Goal: Task Accomplishment & Management: Use online tool/utility

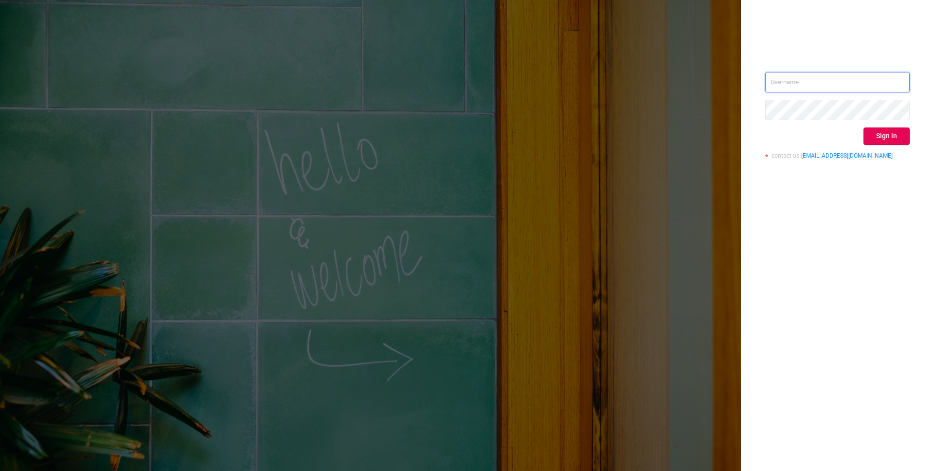
click at [809, 87] on input "text" at bounding box center [837, 82] width 144 height 20
type input "[EMAIL_ADDRESS][DOMAIN_NAME]"
click at [893, 131] on button "Sign in" at bounding box center [887, 136] width 46 height 18
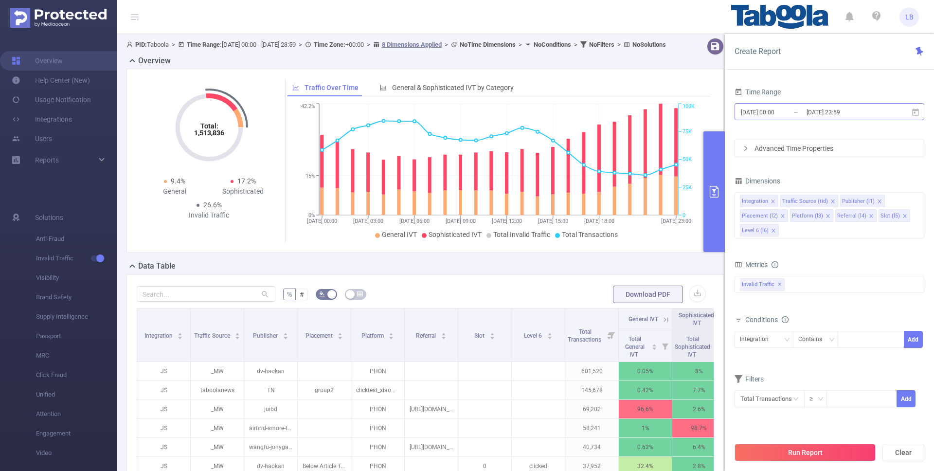
click at [861, 107] on input "[DATE] 23:59" at bounding box center [845, 112] width 79 height 13
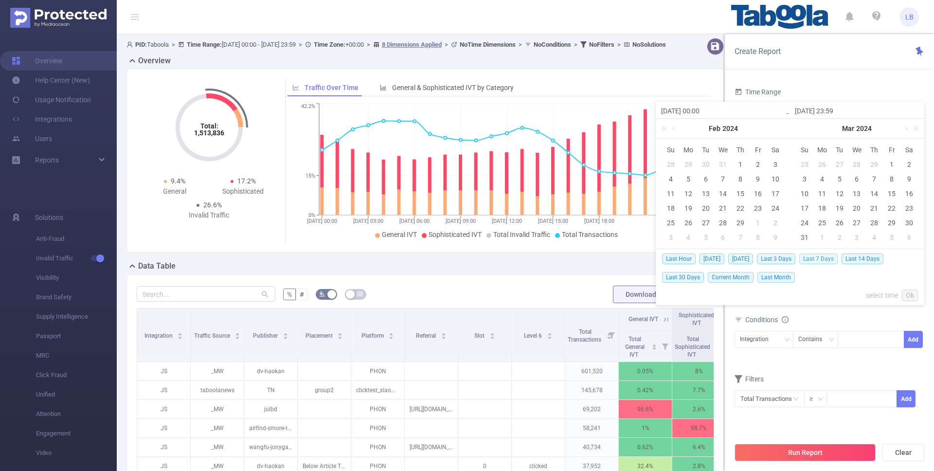
click at [830, 258] on span "Last 7 Days" at bounding box center [818, 258] width 38 height 11
type input "[DATE] 00:00"
type input "[DATE] 23:59"
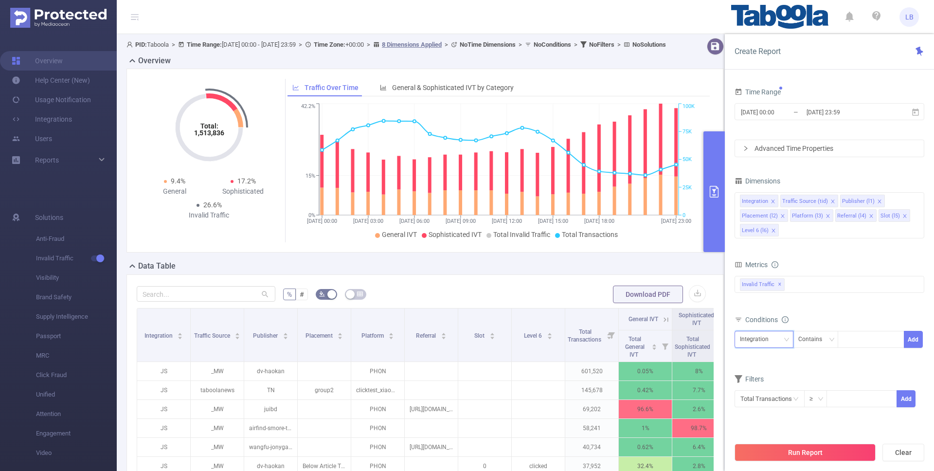
click at [767, 345] on div "Integration" at bounding box center [758, 339] width 36 height 16
click at [753, 244] on li "Publisher (l1)" at bounding box center [768, 248] width 67 height 16
click at [843, 341] on div at bounding box center [871, 339] width 67 height 17
paste input "mbn-mbnnews-responsive"
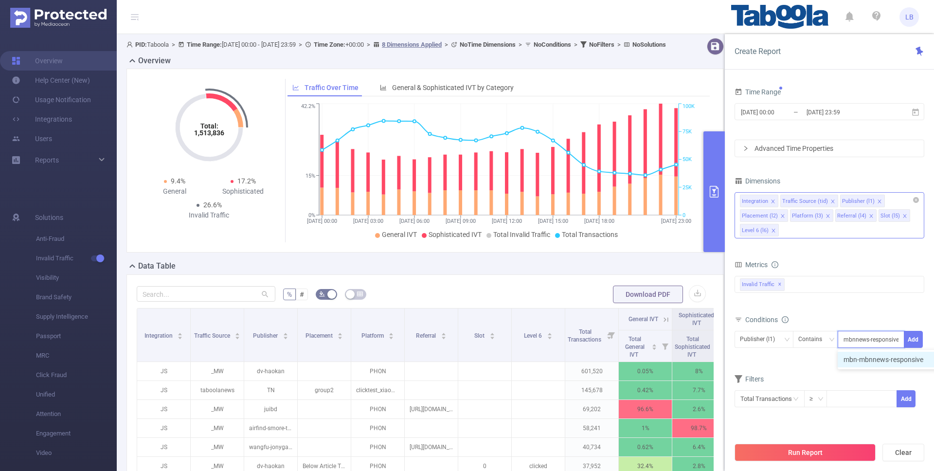
click at [828, 215] on icon "icon: close" at bounding box center [828, 216] width 5 height 5
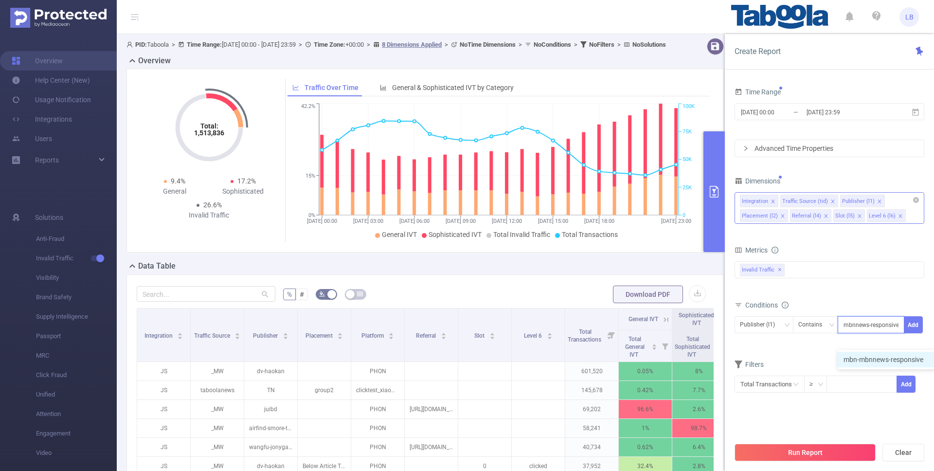
click at [825, 216] on icon "icon: close" at bounding box center [826, 216] width 5 height 5
click at [816, 216] on icon "icon: close" at bounding box center [816, 216] width 5 height 5
click at [782, 216] on icon "icon: close" at bounding box center [782, 216] width 5 height 5
click at [830, 203] on icon "icon: close" at bounding box center [832, 201] width 5 height 5
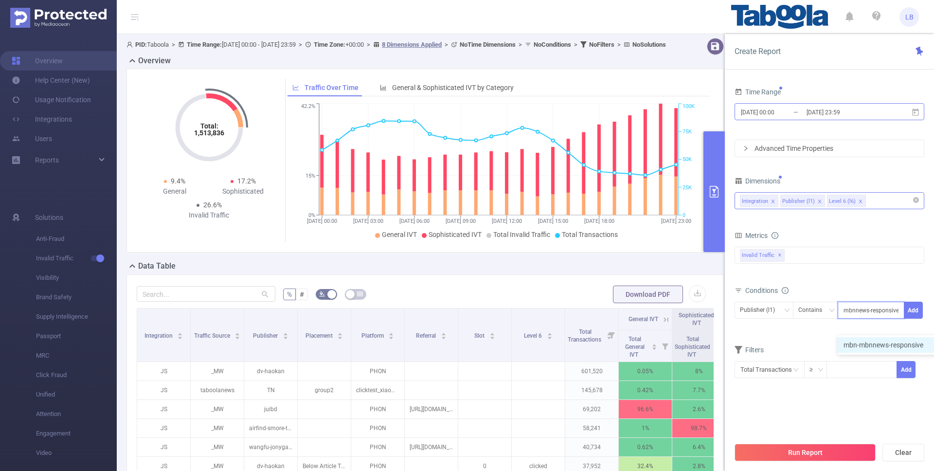
type input "mbn-mbnnews-responsive"
click at [753, 116] on input "[DATE] 00:00" at bounding box center [779, 112] width 79 height 13
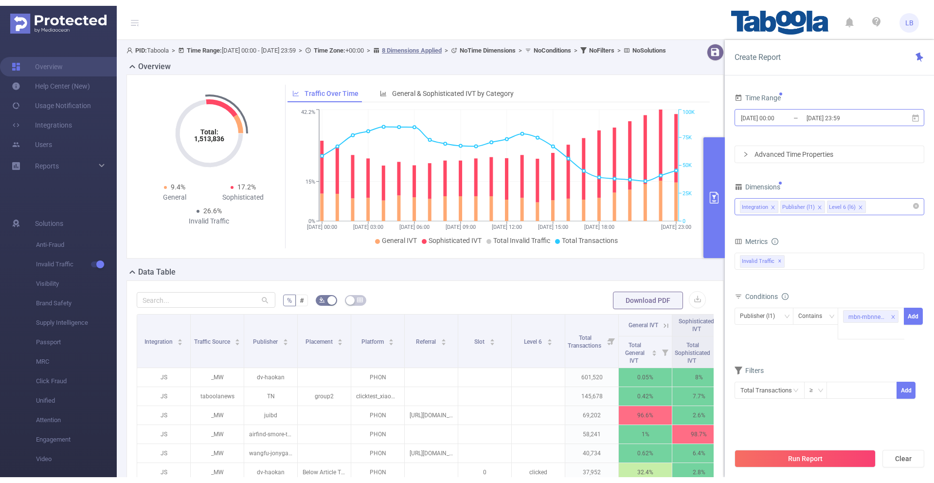
scroll to position [0, 0]
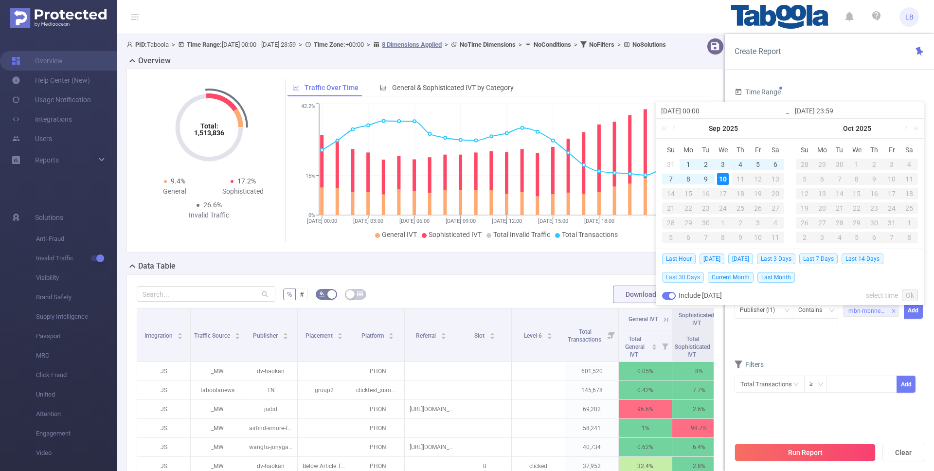
click at [680, 273] on span "Last 30 Days" at bounding box center [683, 277] width 42 height 11
type input "[DATE] 00:00"
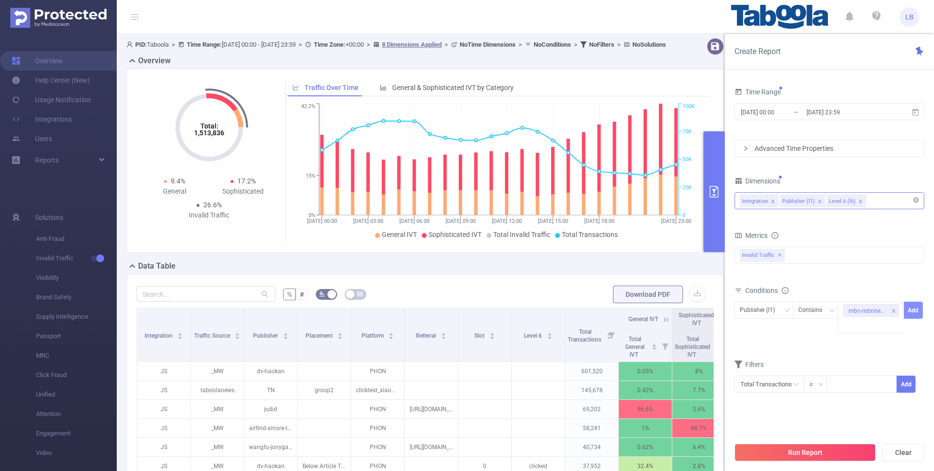
click at [913, 310] on button "Add" at bounding box center [913, 310] width 19 height 17
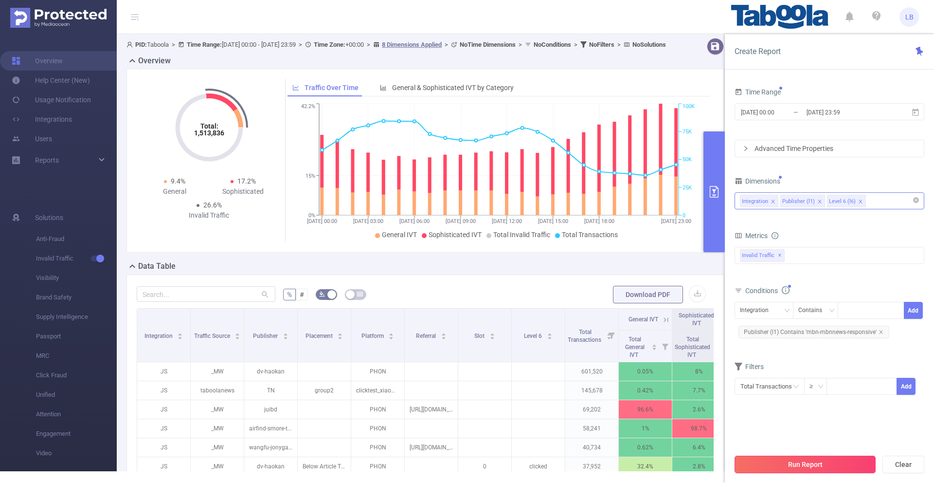
click at [795, 470] on button "Run Report" at bounding box center [805, 464] width 141 height 18
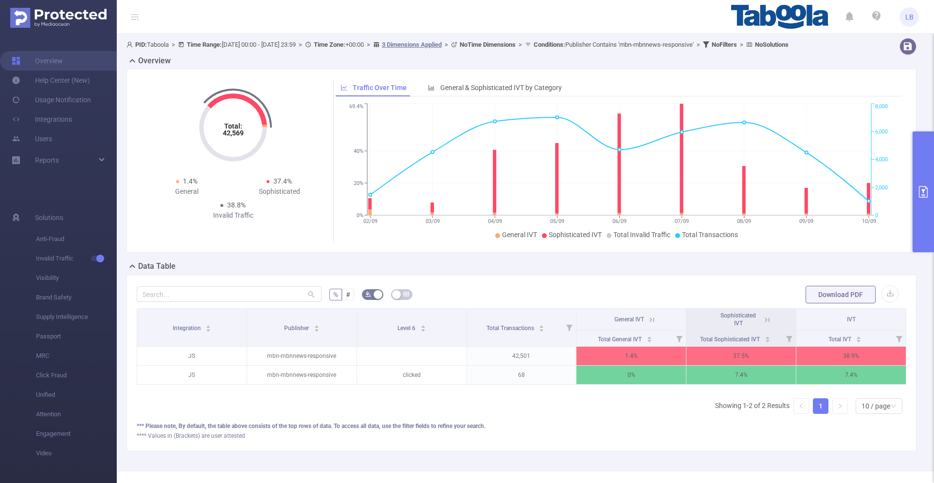
click at [919, 205] on button "primary" at bounding box center [923, 191] width 21 height 121
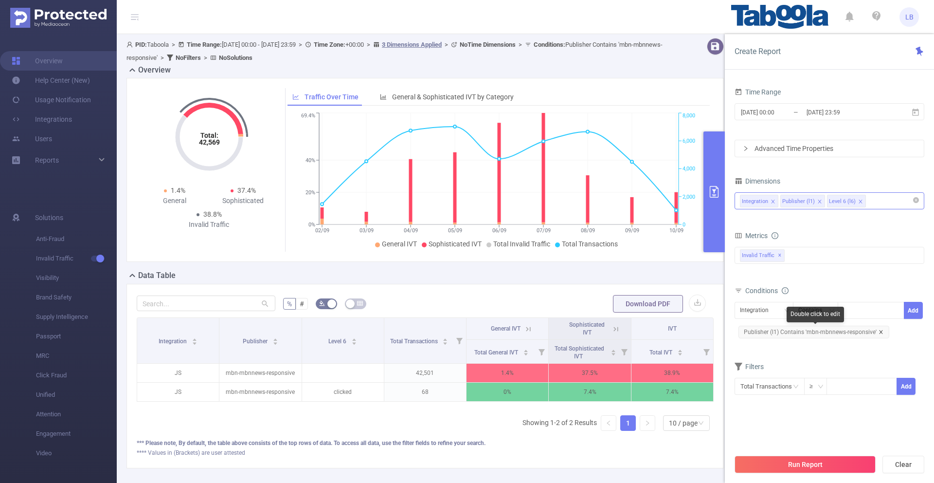
click at [880, 332] on icon "icon: close" at bounding box center [880, 331] width 3 height 3
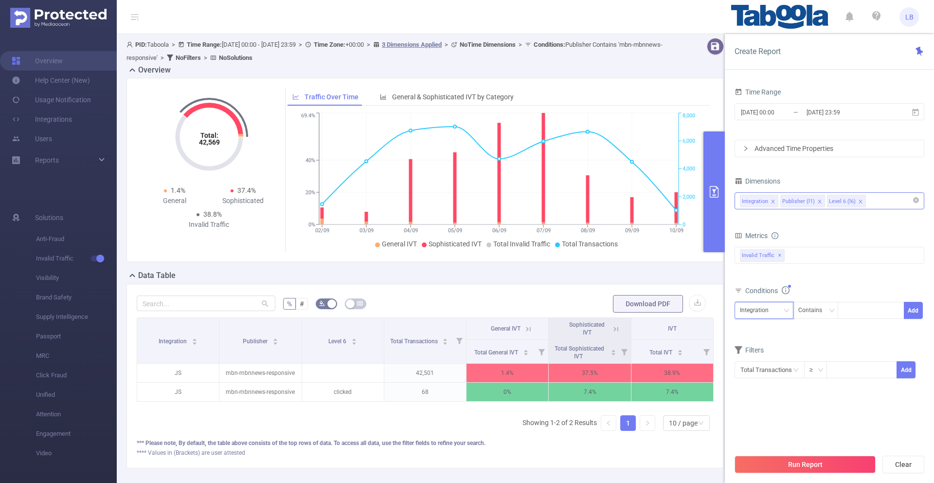
click at [785, 308] on icon "icon: down" at bounding box center [787, 310] width 6 height 6
click at [766, 348] on li "Publisher (l1)" at bounding box center [764, 346] width 59 height 16
click at [859, 314] on div at bounding box center [871, 310] width 56 height 16
paste input "ptpromediapunggawasatu-jagoanssh"
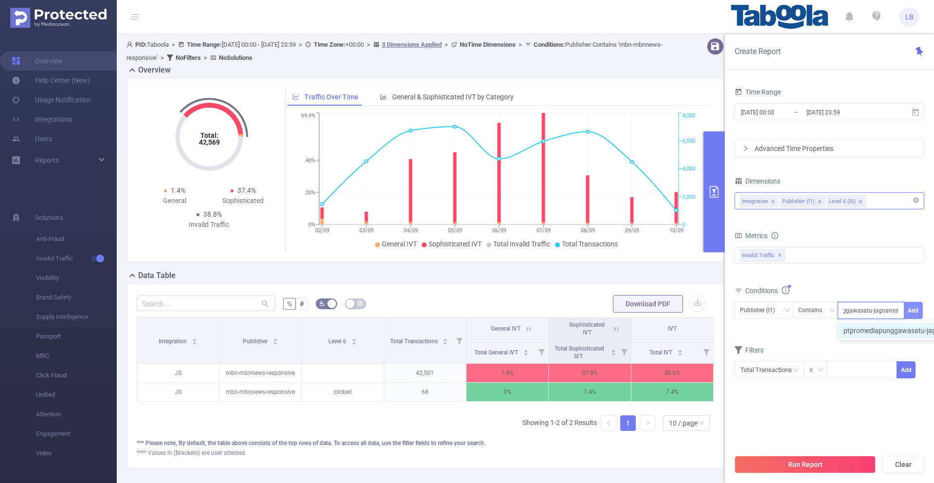
type input "ptpromediapunggawasatu-jagoanssh"
click at [918, 314] on button "Add" at bounding box center [913, 310] width 19 height 17
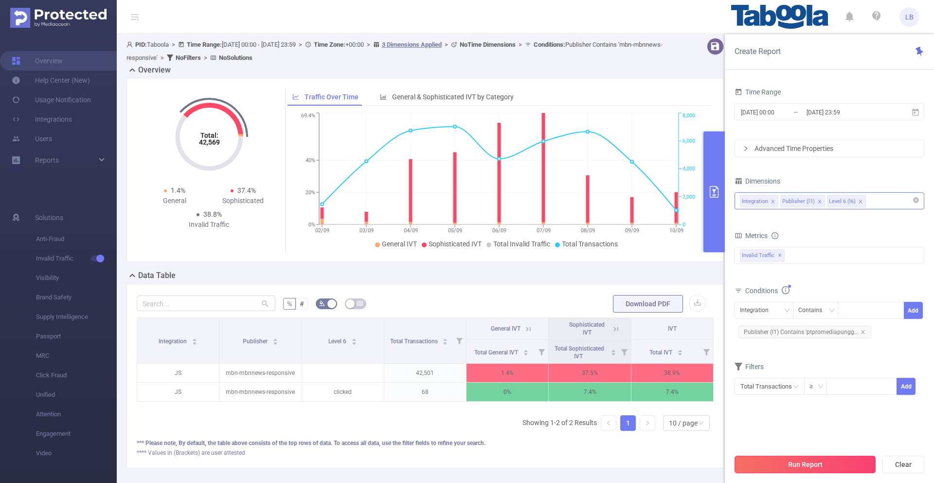
click at [802, 459] on button "Run Report" at bounding box center [805, 464] width 141 height 18
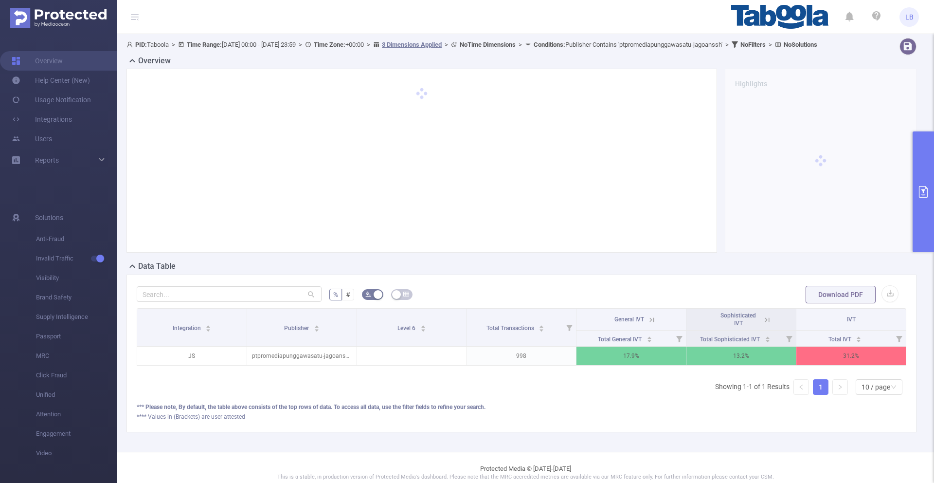
click at [654, 324] on icon at bounding box center [652, 319] width 9 height 9
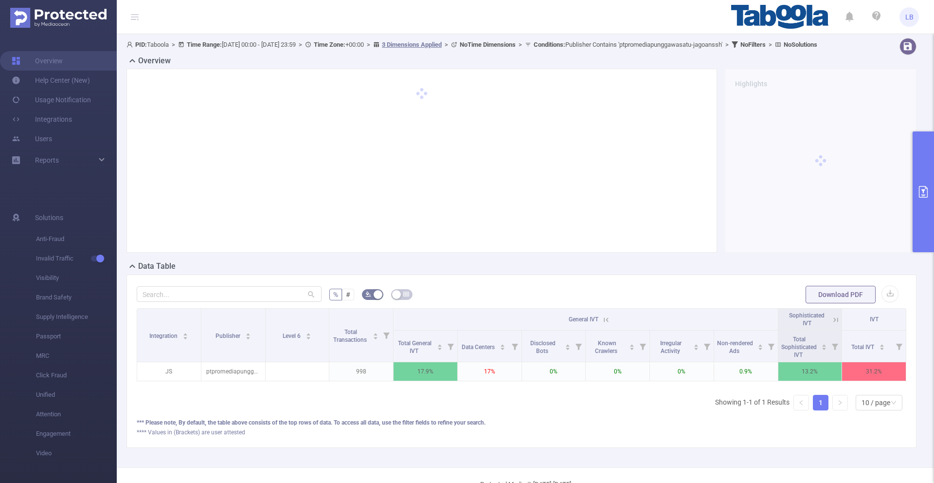
scroll to position [0, 2]
click at [603, 324] on icon at bounding box center [604, 319] width 9 height 9
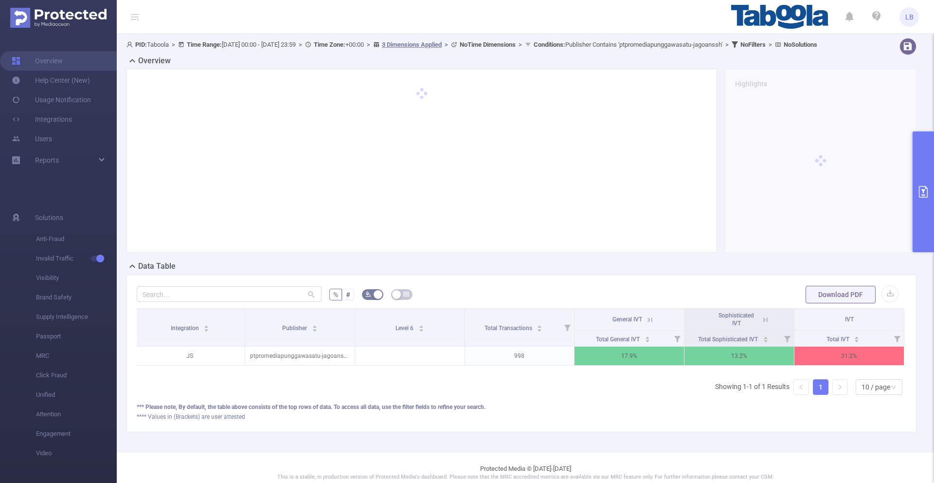
click at [762, 324] on icon at bounding box center [765, 319] width 9 height 9
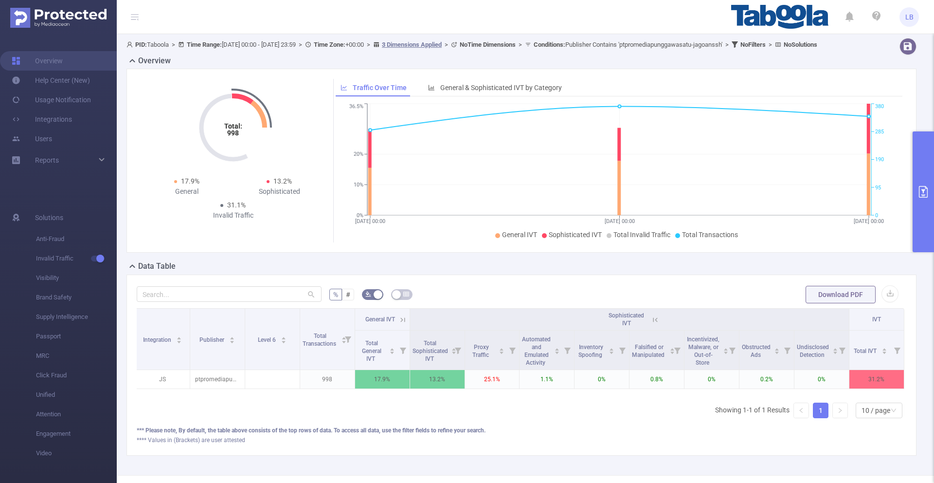
click at [657, 324] on icon at bounding box center [655, 319] width 9 height 9
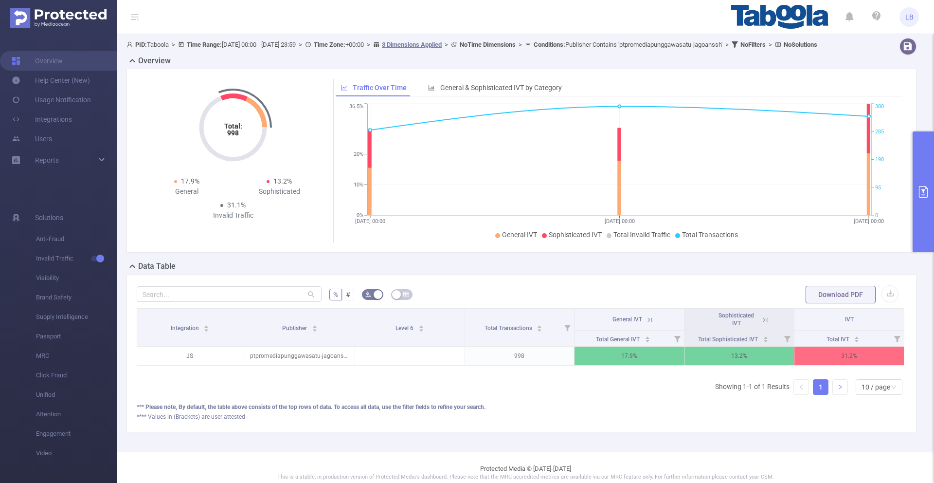
click at [842, 390] on icon "icon: right" at bounding box center [840, 387] width 6 height 6
click at [813, 395] on li "1" at bounding box center [821, 387] width 16 height 16
click at [905, 169] on div "Traffic Over Time General & Sophisticated IVT by Category [DATE] 00:00 [DATE] 0…" at bounding box center [617, 160] width 577 height 163
click at [916, 172] on button "primary" at bounding box center [923, 191] width 21 height 121
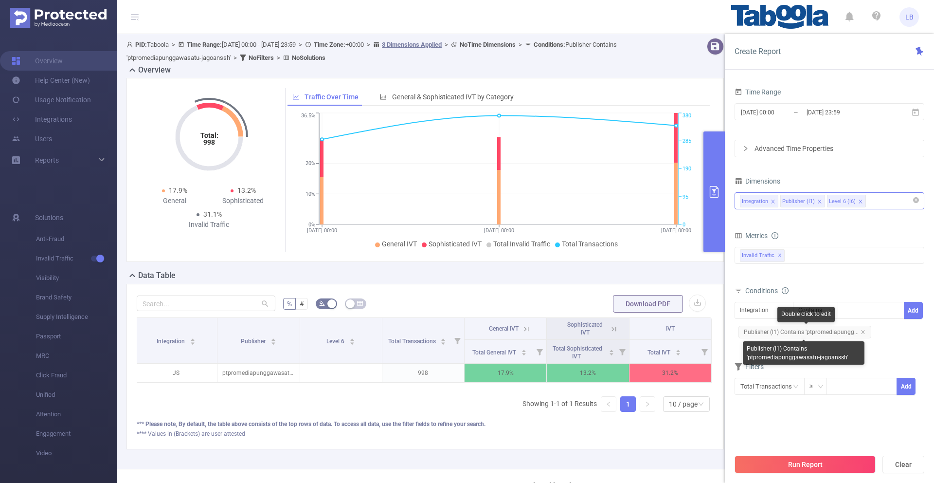
click at [860, 327] on span "Publisher (l1) Contains 'ptpromediapungg..." at bounding box center [804, 331] width 133 height 13
click at [861, 330] on icon "icon: close" at bounding box center [863, 331] width 5 height 5
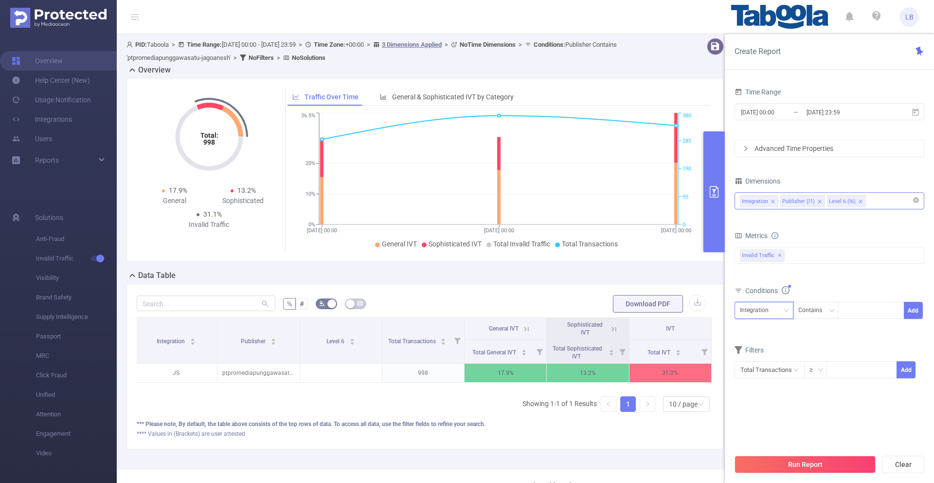
drag, startPoint x: 789, startPoint y: 311, endPoint x: 784, endPoint y: 325, distance: 14.9
click at [789, 311] on icon "icon: down" at bounding box center [787, 310] width 6 height 6
click at [782, 340] on li "Publisher (l1)" at bounding box center [764, 346] width 59 height 16
click at [847, 312] on div at bounding box center [845, 310] width 4 height 13
paste input "njschool-gbuonline"
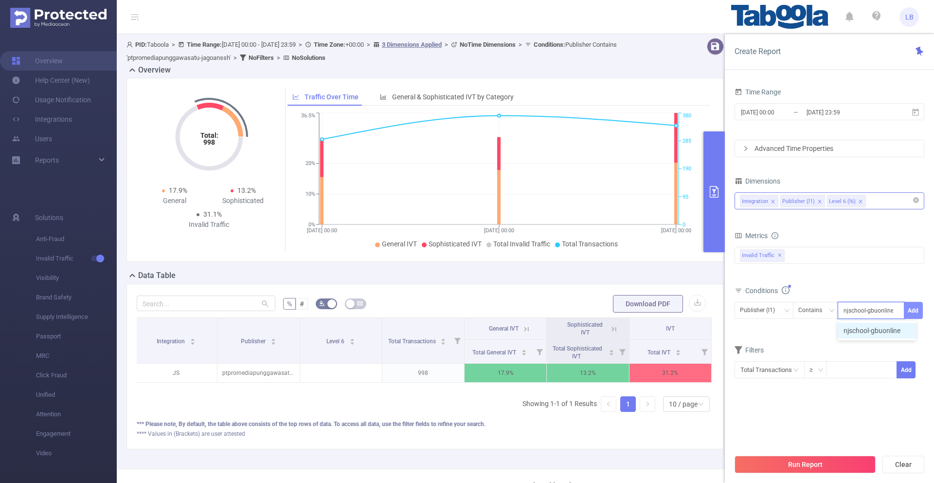
type input "njschool-gbuonline"
click at [911, 311] on button "Add" at bounding box center [913, 310] width 19 height 17
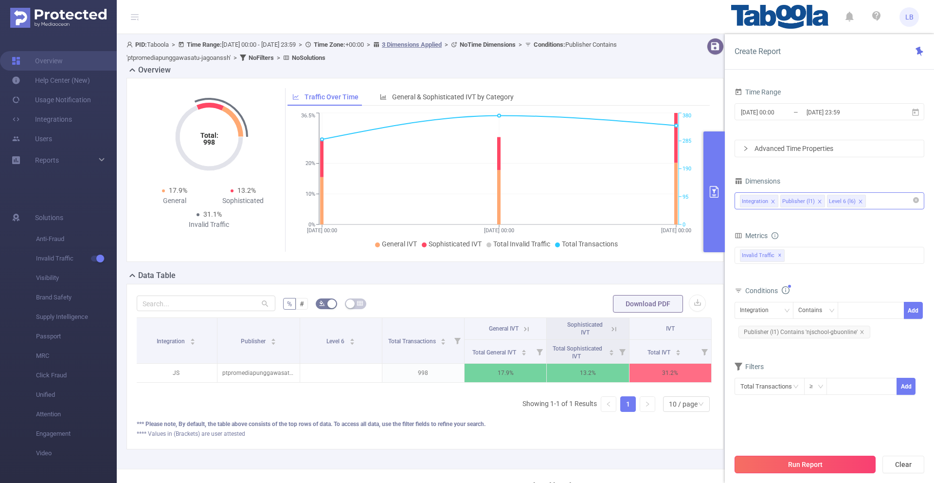
click at [807, 462] on button "Run Report" at bounding box center [805, 464] width 141 height 18
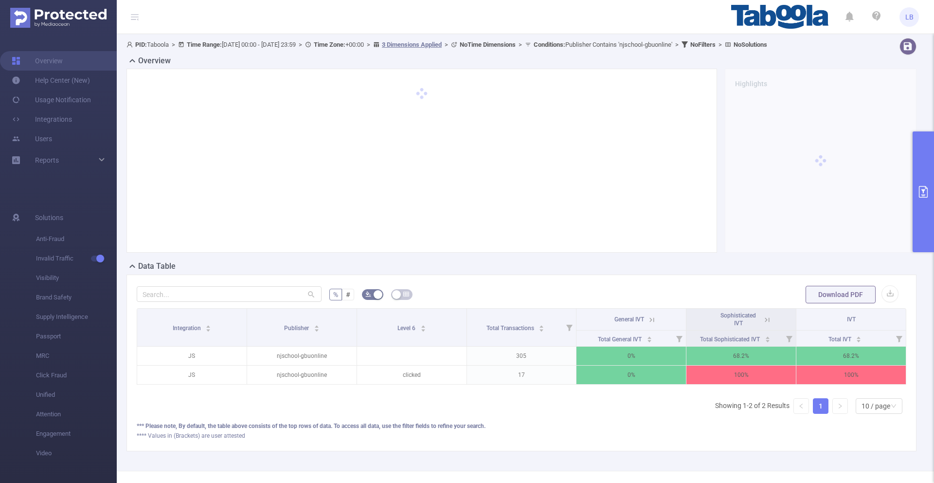
click at [761, 320] on icon at bounding box center [766, 319] width 12 height 10
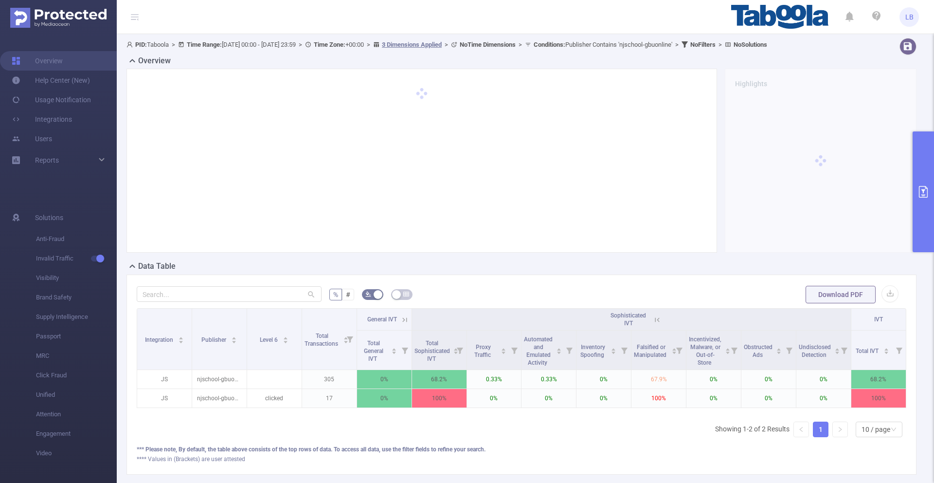
click at [659, 319] on icon at bounding box center [657, 319] width 9 height 9
